Goal: Entertainment & Leisure: Consume media (video, audio)

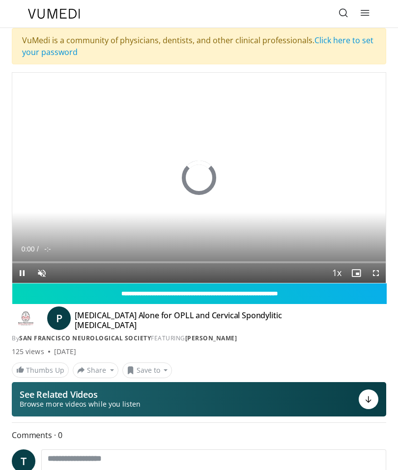
scroll to position [4, 0]
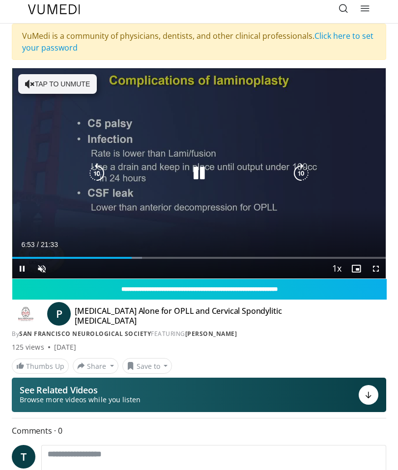
click at [139, 258] on div "Progress Bar" at bounding box center [115, 258] width 55 height 2
click at [136, 258] on div "Progress Bar" at bounding box center [79, 258] width 134 height 2
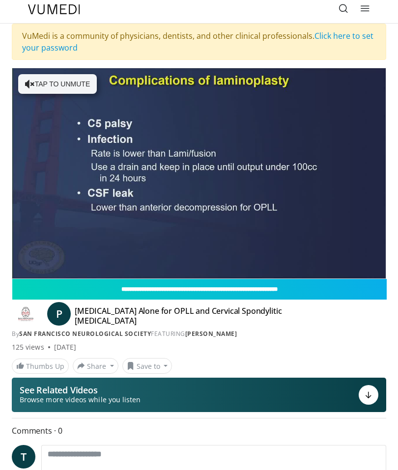
scroll to position [0, 0]
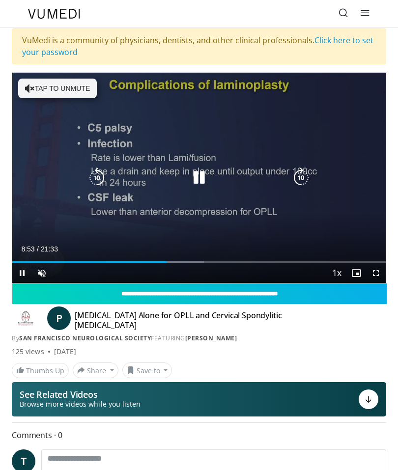
click at [179, 262] on div "Progress Bar" at bounding box center [168, 263] width 71 height 2
click at [216, 259] on div "Loaded : 61.87%" at bounding box center [199, 258] width 374 height 9
click at [244, 263] on div "Progress Bar" at bounding box center [239, 263] width 61 height 2
click at [264, 263] on div "Progress Bar" at bounding box center [140, 263] width 256 height 2
click at [284, 263] on div "Progress Bar" at bounding box center [271, 263] width 71 height 2
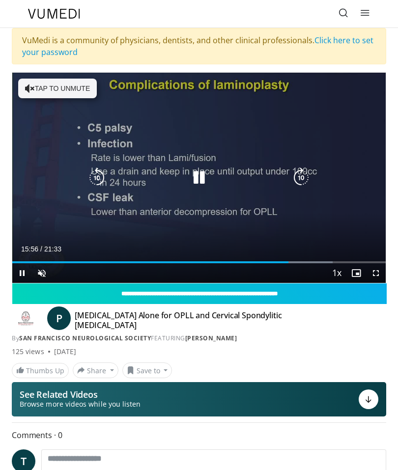
click at [296, 262] on div "Progress Bar" at bounding box center [302, 263] width 62 height 2
